Goal: Task Accomplishment & Management: Complete application form

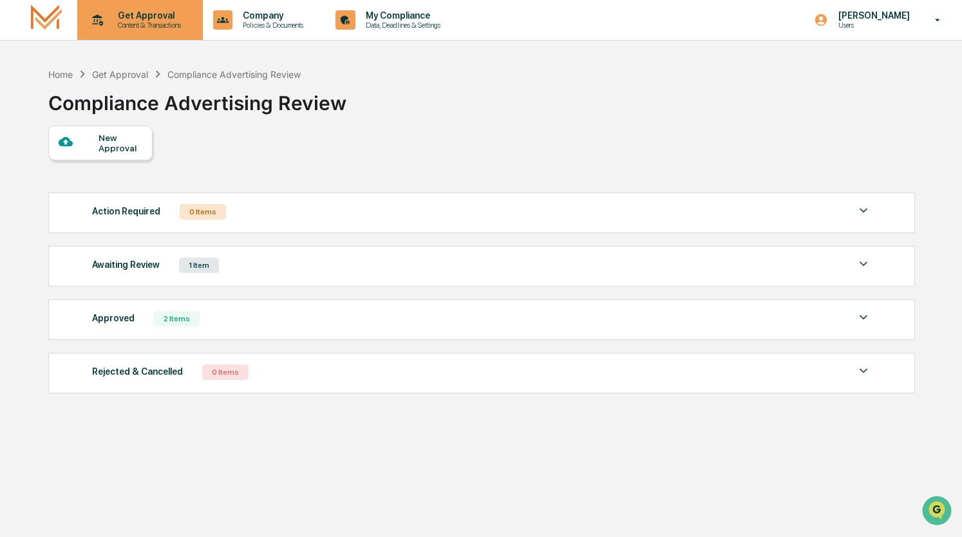
click at [137, 24] on p "Content & Transactions" at bounding box center [148, 25] width 80 height 9
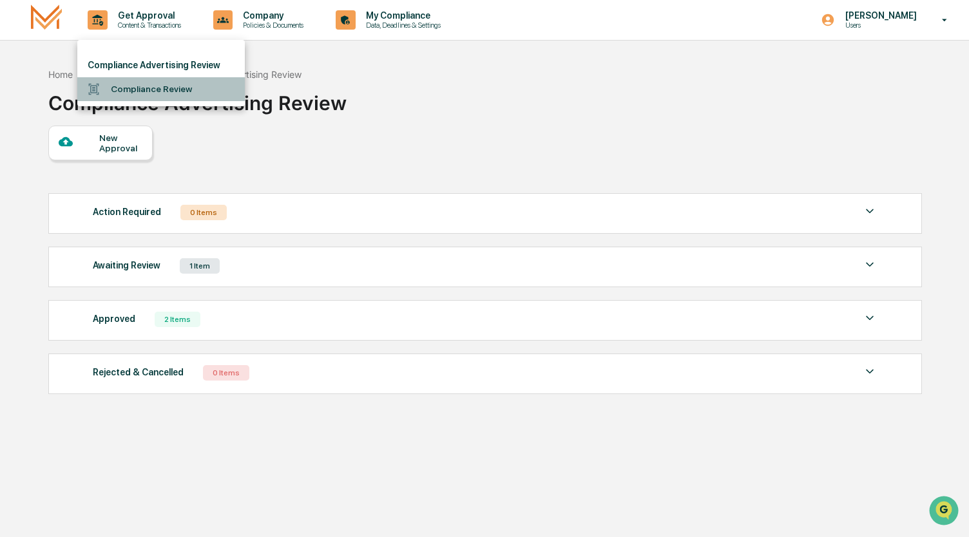
click at [147, 86] on li "Compliance Review" at bounding box center [160, 89] width 167 height 24
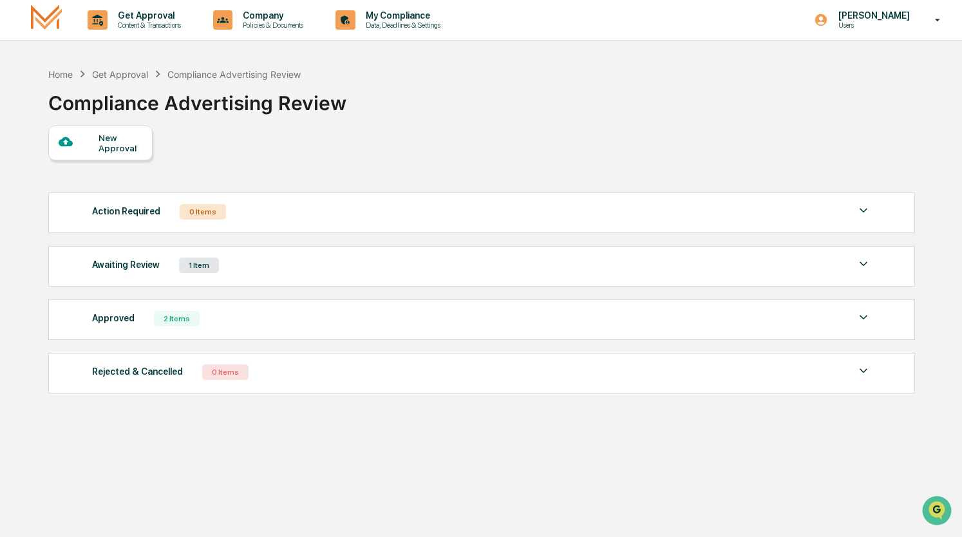
click at [114, 134] on div "New Approval" at bounding box center [120, 143] width 43 height 21
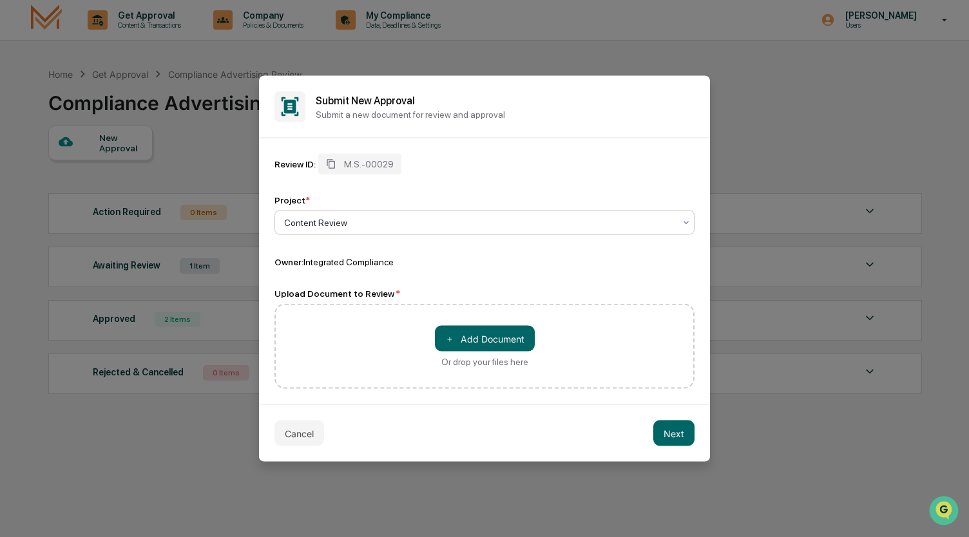
click at [356, 225] on div at bounding box center [479, 222] width 390 height 13
click at [462, 335] on button "＋ Add Document" at bounding box center [485, 339] width 100 height 26
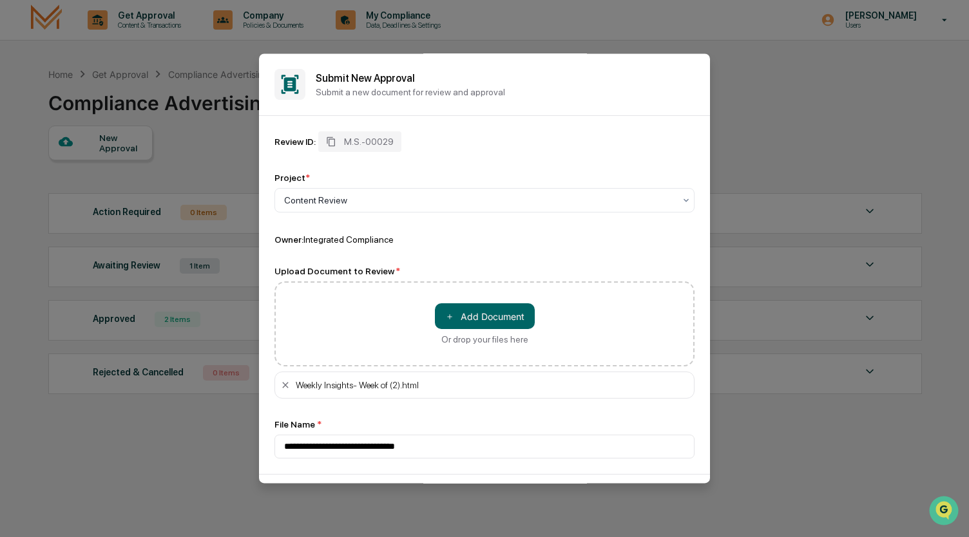
scroll to position [50, 0]
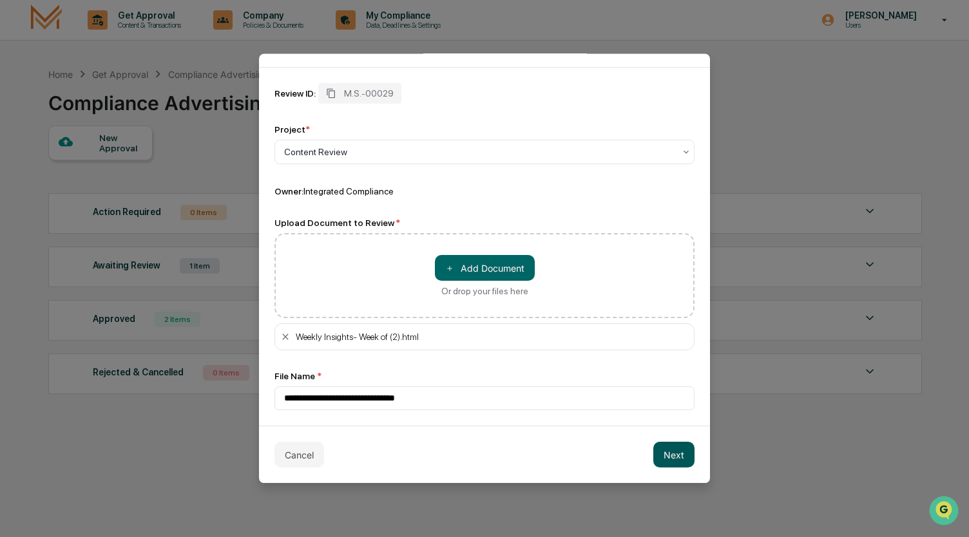
click at [661, 451] on button "Next" at bounding box center [673, 455] width 41 height 26
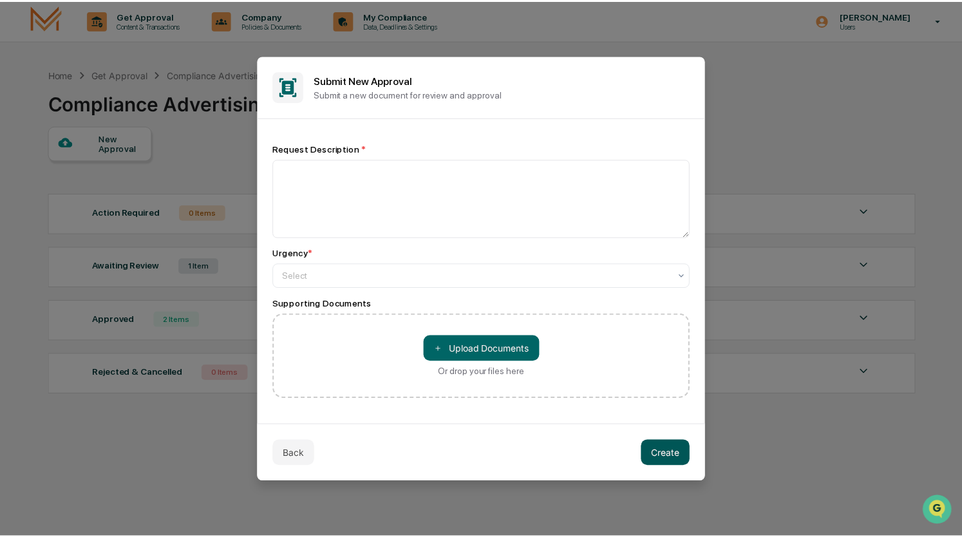
scroll to position [0, 0]
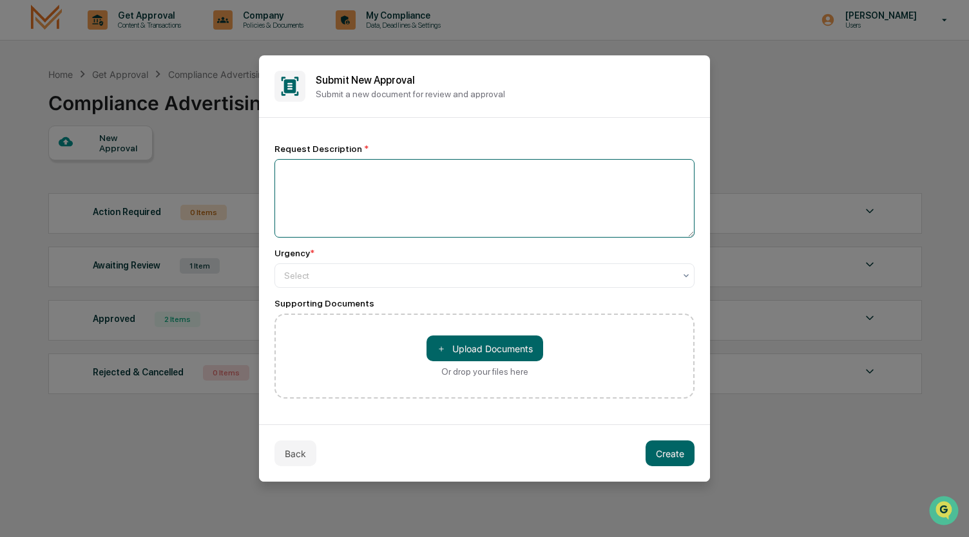
click at [363, 168] on textarea at bounding box center [484, 198] width 420 height 79
type textarea "**********"
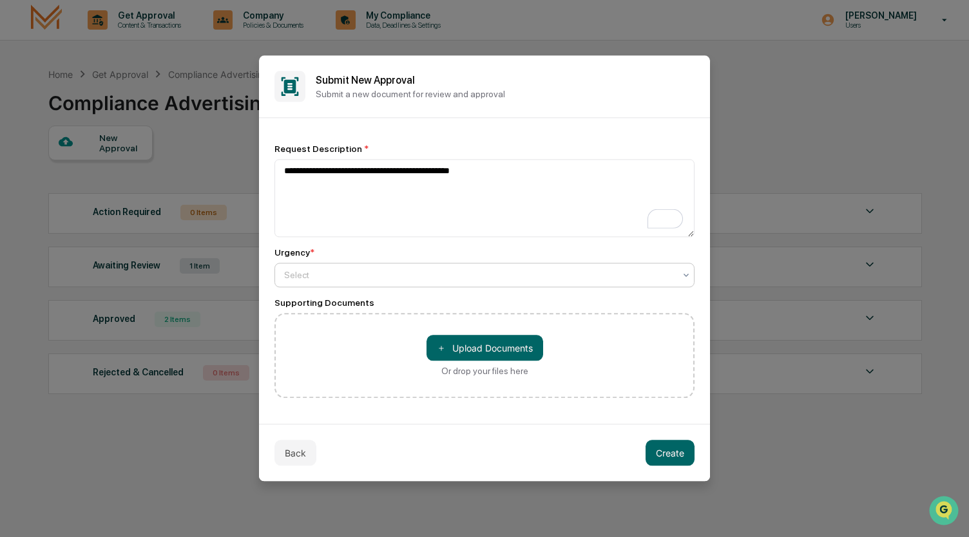
click at [347, 276] on div at bounding box center [479, 275] width 390 height 13
click at [683, 459] on button "Create" at bounding box center [669, 454] width 49 height 26
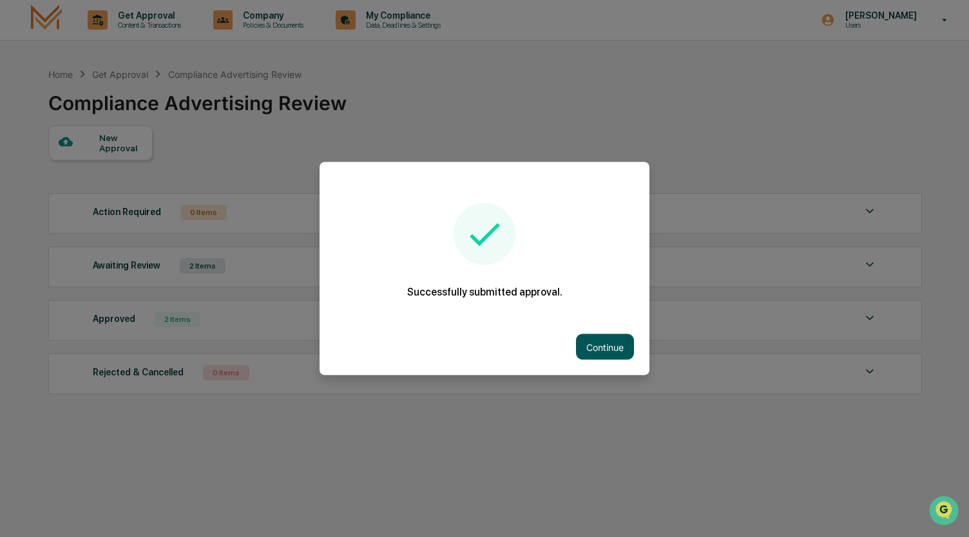
click at [599, 345] on button "Continue" at bounding box center [605, 347] width 58 height 26
